Goal: Complete application form

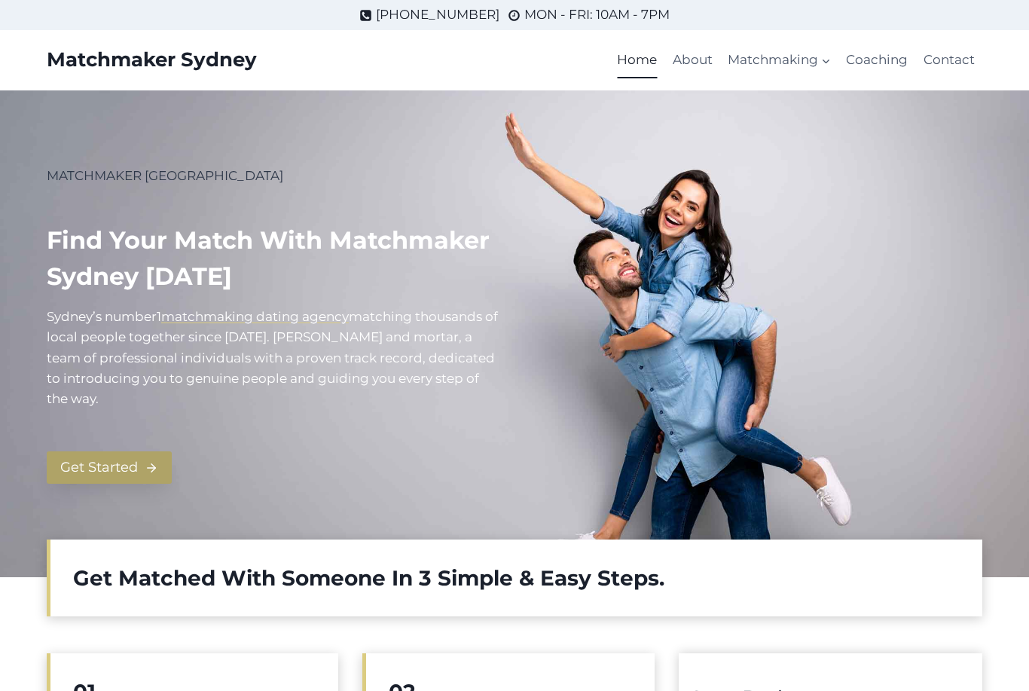
click at [153, 464] on polyline at bounding box center [153, 467] width 4 height 8
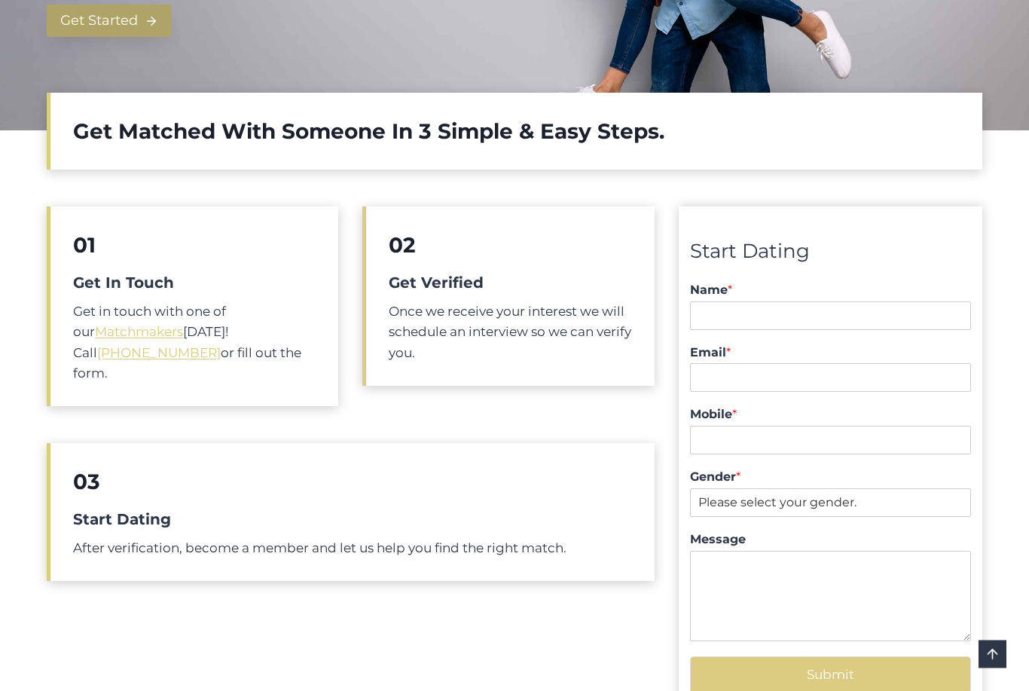
scroll to position [519, 0]
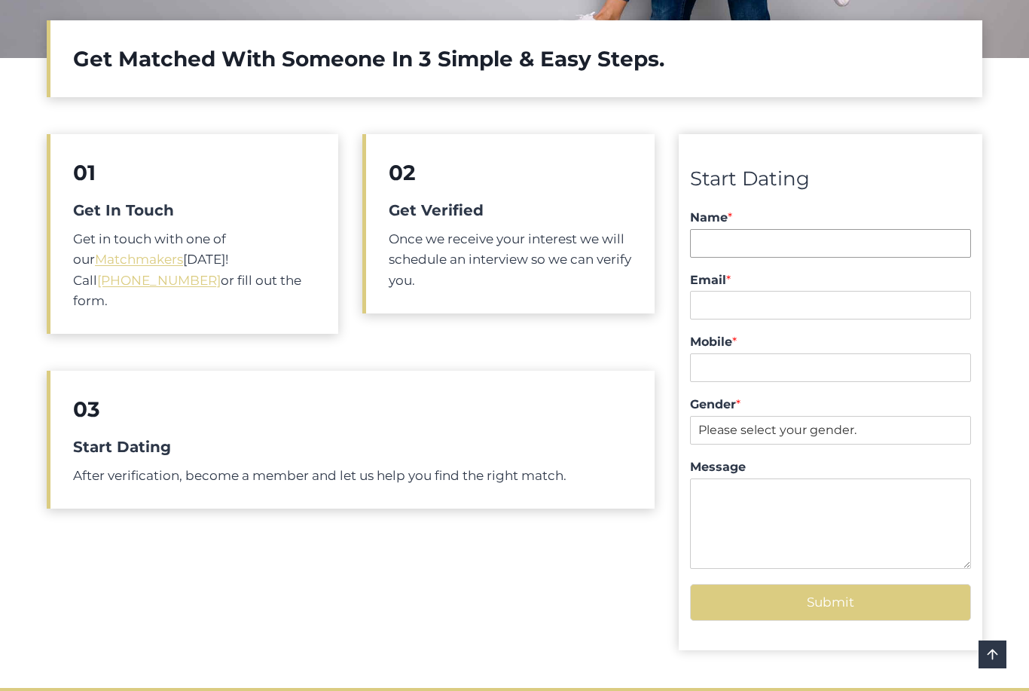
click at [789, 247] on input "Name *" at bounding box center [830, 243] width 281 height 29
type input "Lawrence"
click at [743, 304] on input "Email *" at bounding box center [830, 305] width 281 height 29
type input "laur"
type input "laurie491975@yahoo.com"
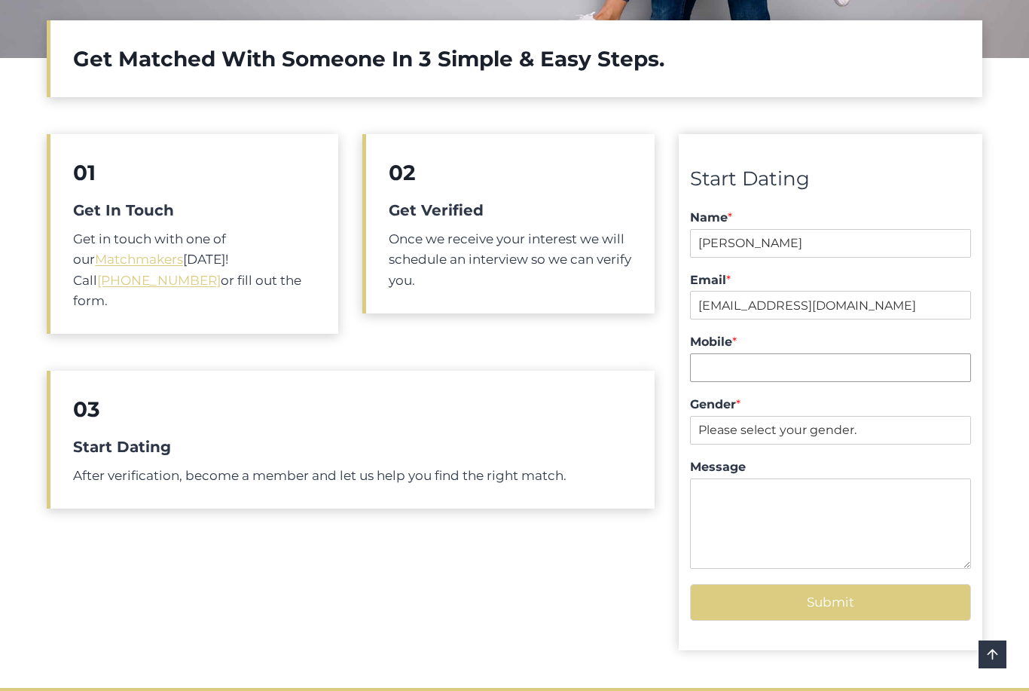
click at [738, 365] on input "Mobile *" at bounding box center [830, 367] width 281 height 29
type input "0411501333"
click at [789, 429] on select "Please select your gender. Male Female" at bounding box center [830, 430] width 281 height 29
select select "[DEMOGRAPHIC_DATA]"
click at [733, 495] on textarea "Message" at bounding box center [830, 523] width 281 height 90
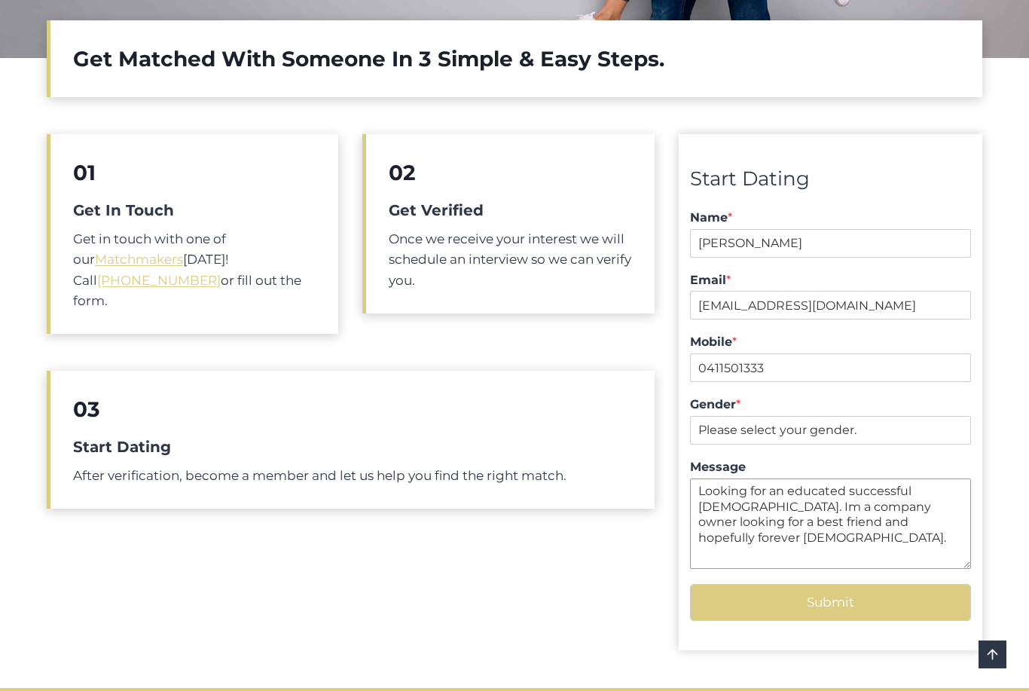
type textarea "Looking for an educated successful lady. Im a company owner looking for a best …"
click at [859, 595] on button "Submit" at bounding box center [830, 602] width 281 height 37
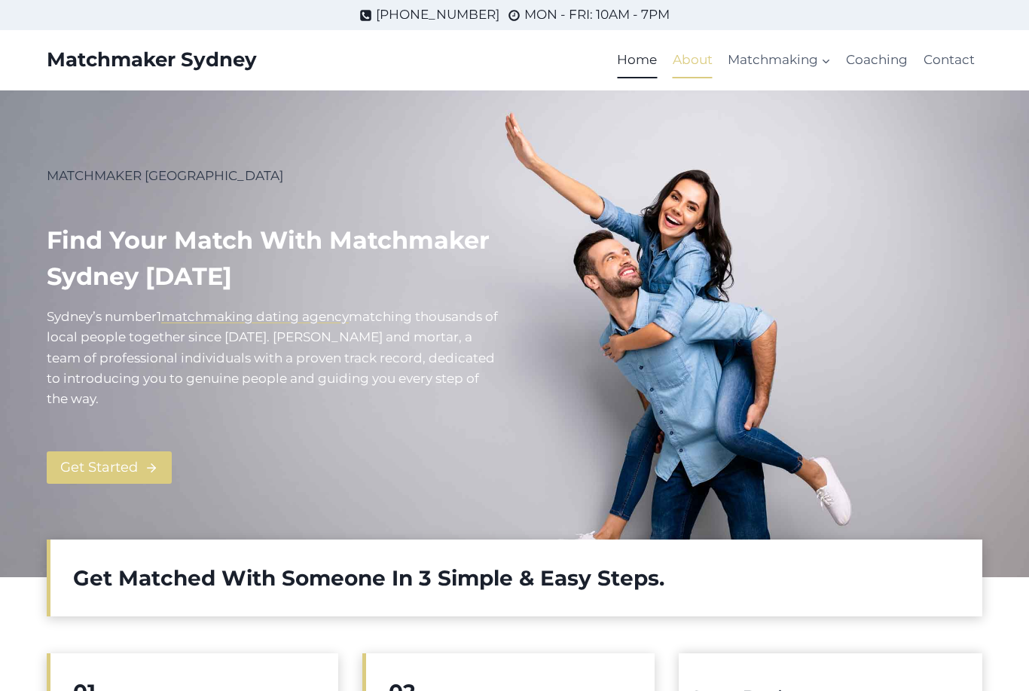
click at [705, 65] on link "About" at bounding box center [692, 60] width 55 height 36
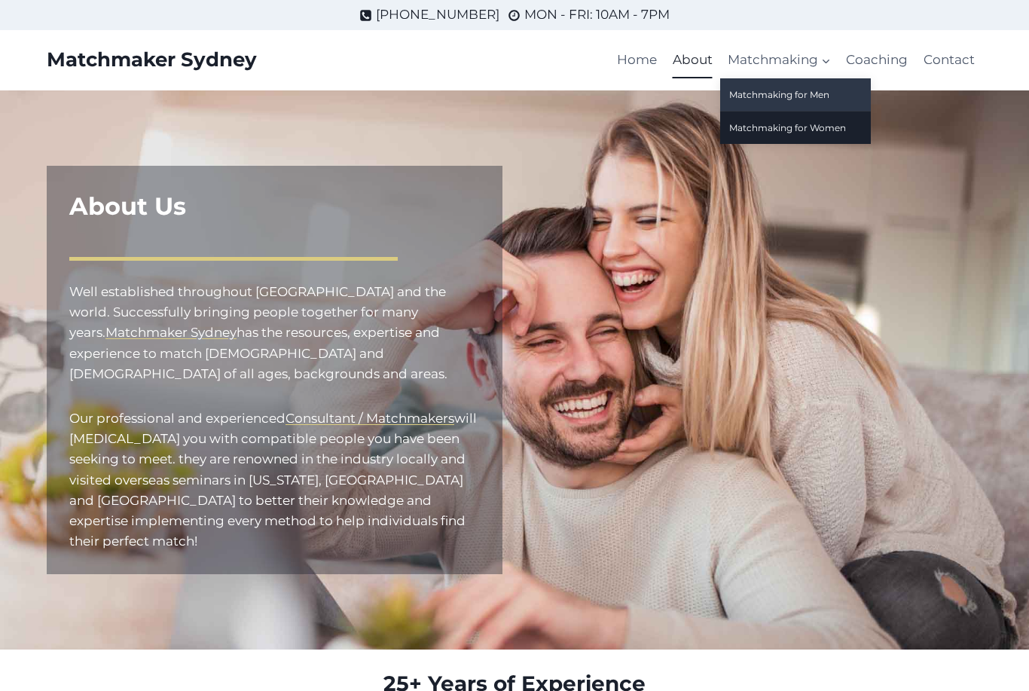
click at [847, 93] on link "Matchmaking for Men" at bounding box center [795, 94] width 151 height 32
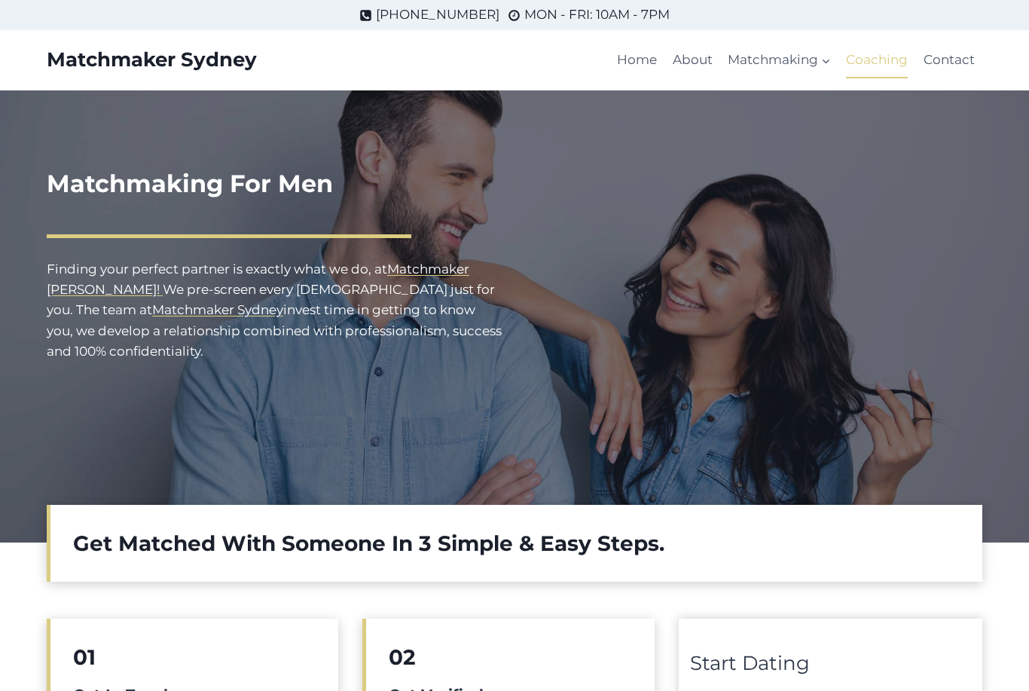
click at [888, 67] on link "Coaching" at bounding box center [876, 60] width 77 height 36
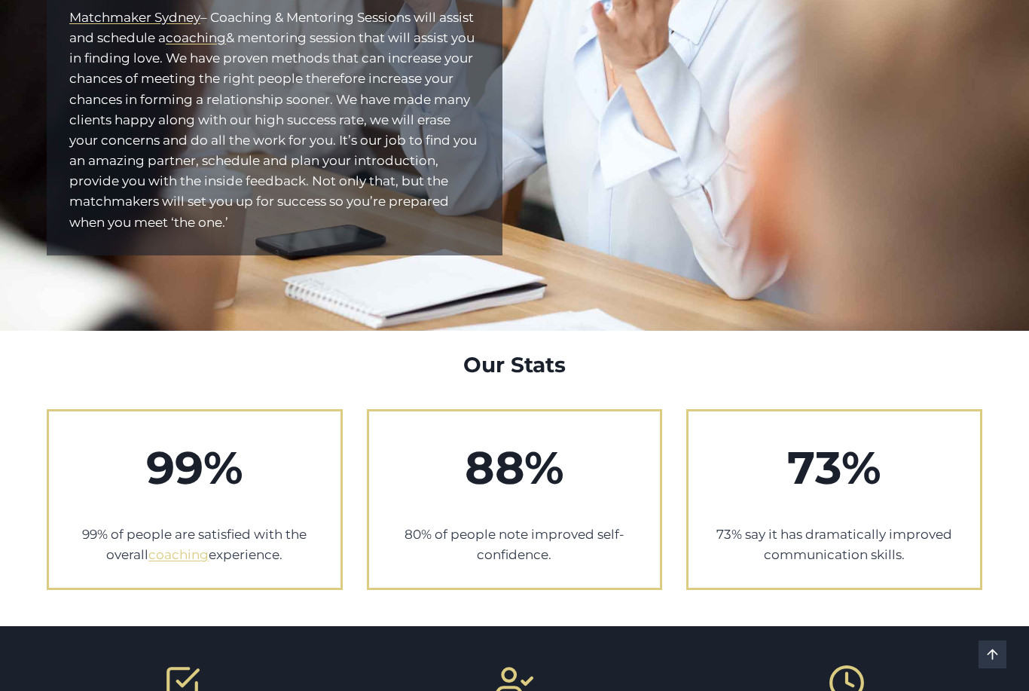
scroll to position [441, 0]
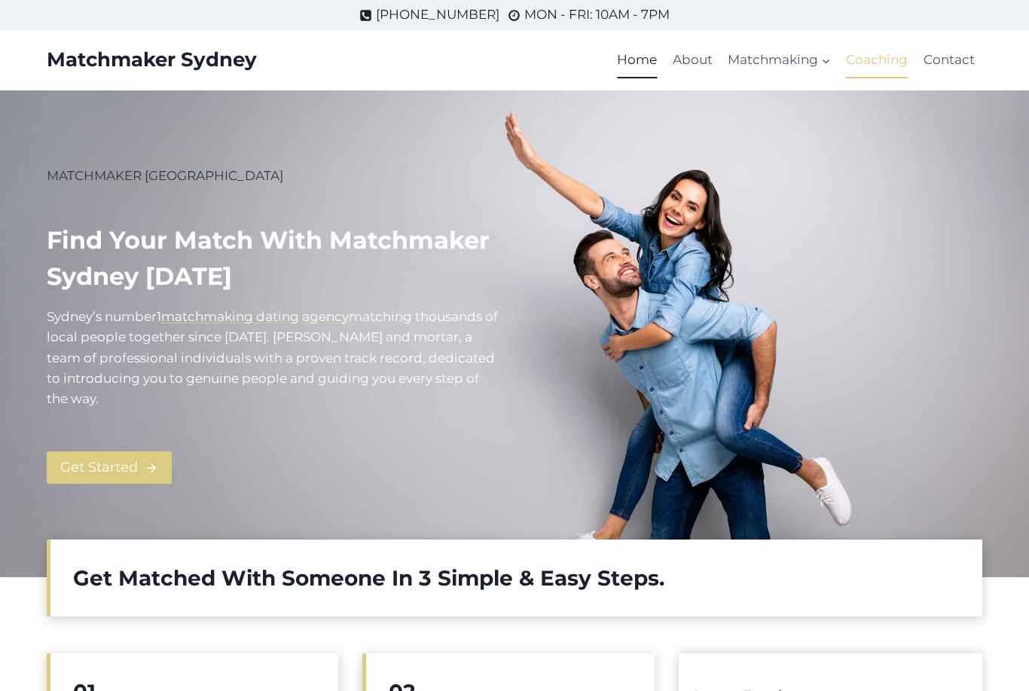
click at [877, 60] on link "Coaching" at bounding box center [876, 60] width 77 height 36
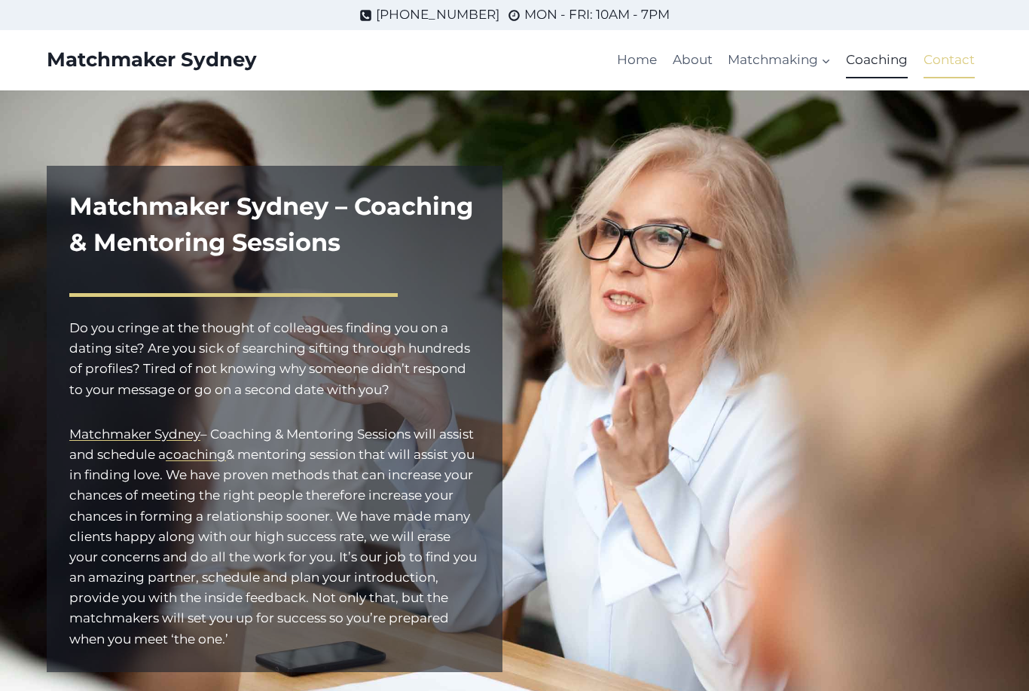
click at [960, 61] on link "Contact" at bounding box center [949, 60] width 66 height 36
